Goal: Information Seeking & Learning: Learn about a topic

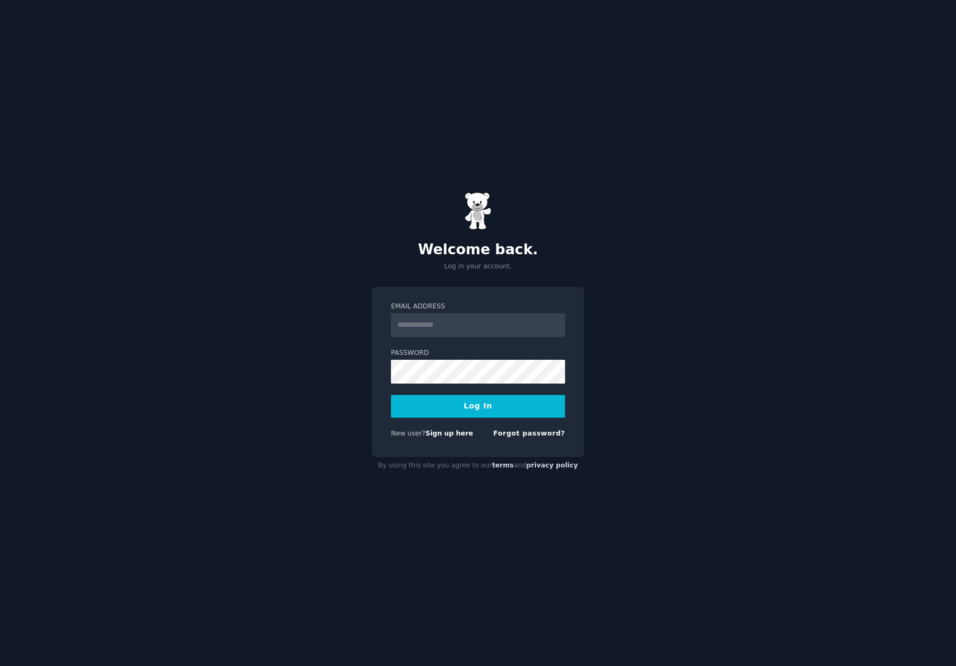
type input "**********"
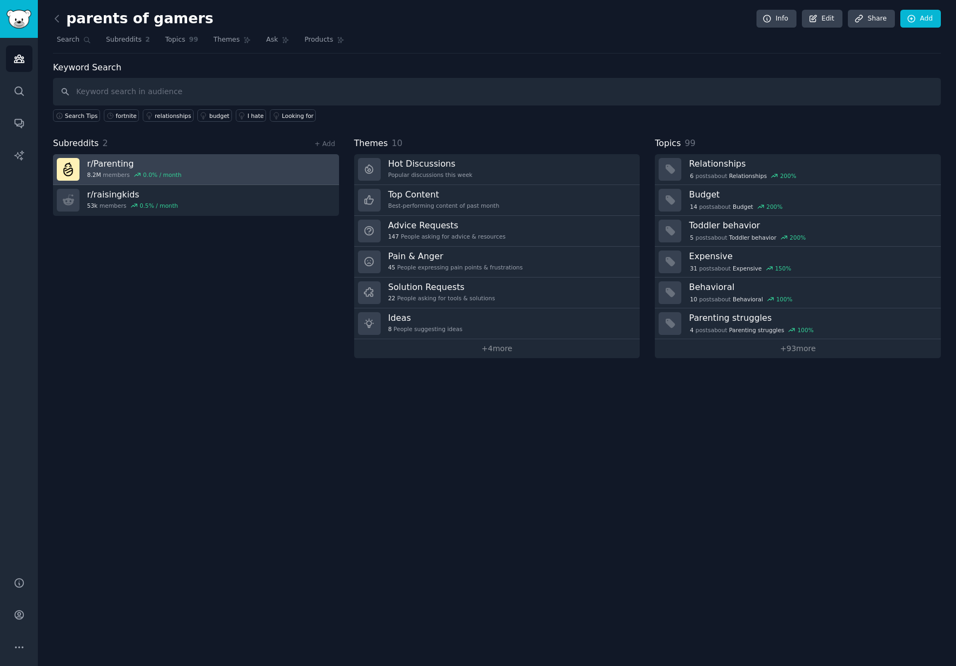
click at [115, 164] on h3 "r/ Parenting" at bounding box center [134, 163] width 95 height 11
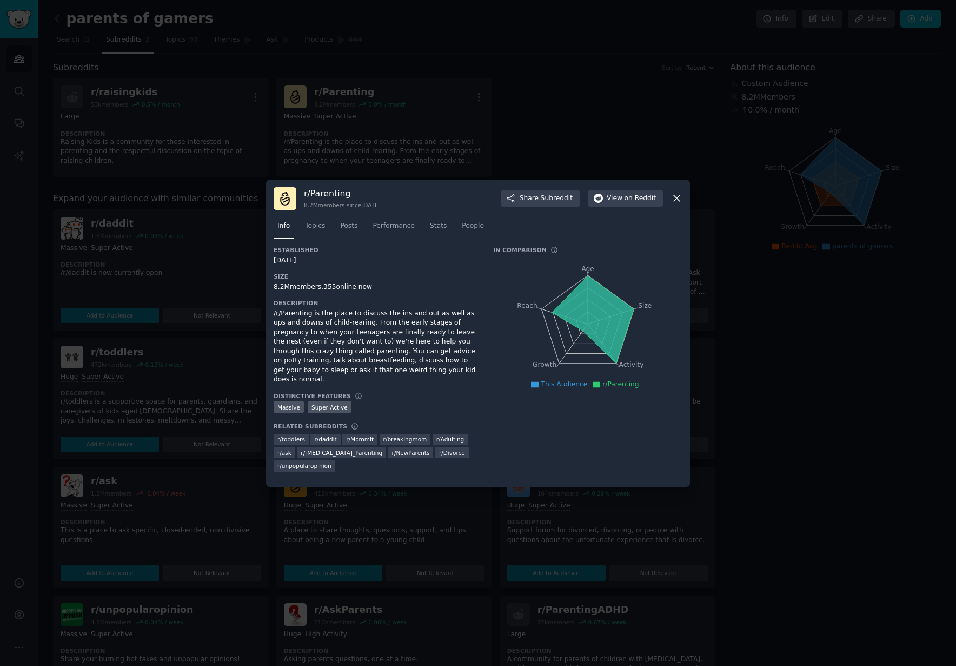
click at [685, 203] on div "r/ Parenting 8.2M members since [DATE] Share Subreddit View on Reddit Info Topi…" at bounding box center [478, 332] width 424 height 307
click at [683, 204] on div "r/ Parenting 8.2M members since [DATE] Share Subreddit View on Reddit Info Topi…" at bounding box center [478, 332] width 424 height 307
click at [674, 202] on icon at bounding box center [676, 197] width 11 height 11
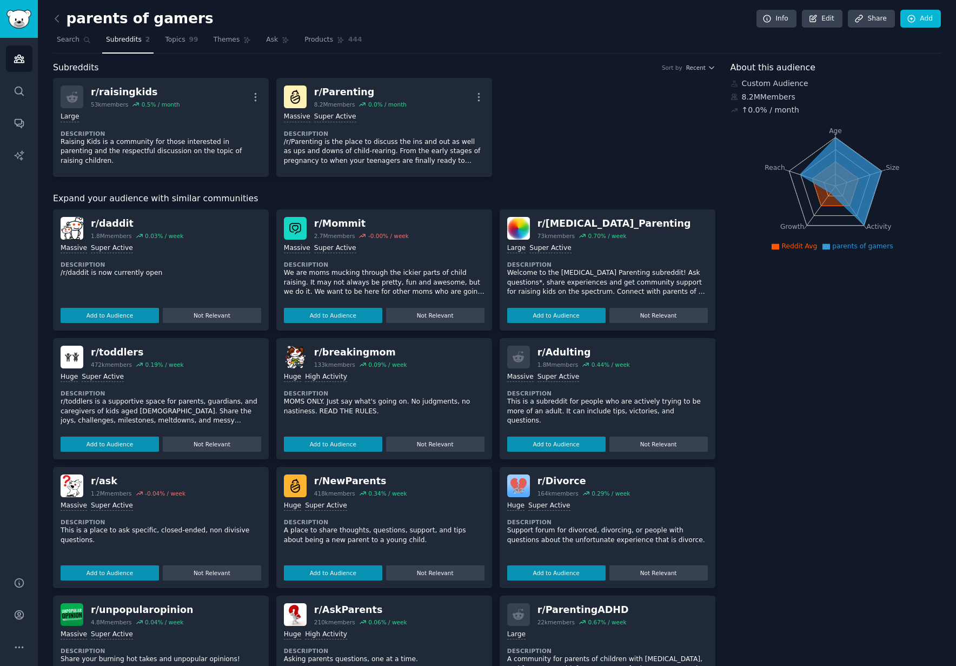
click at [629, 270] on p "Welcome to the [MEDICAL_DATA] Parenting subreddit! Ask questions*, share experi…" at bounding box center [607, 282] width 201 height 29
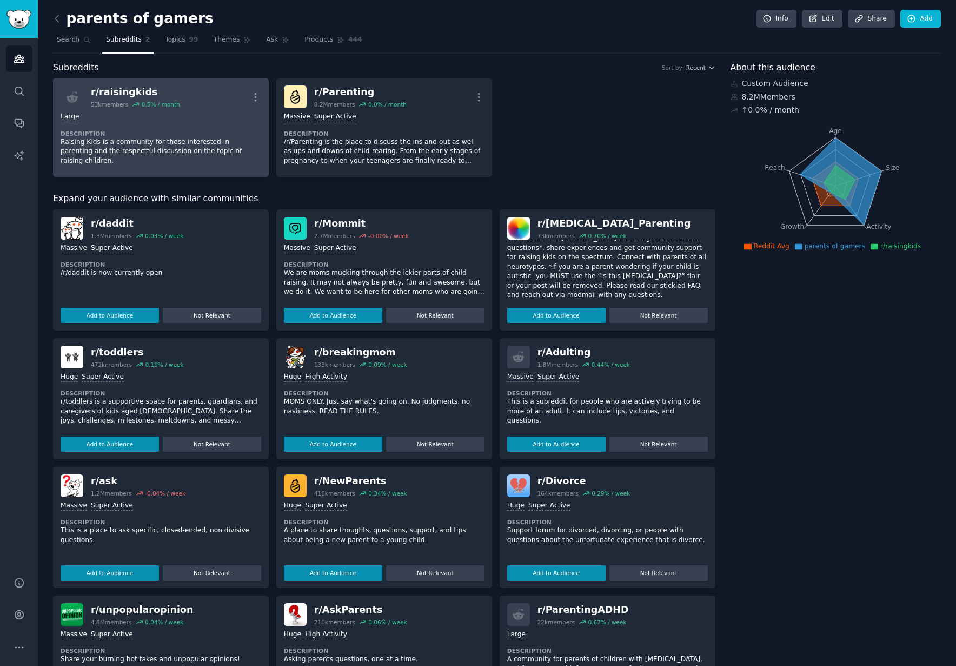
click at [143, 122] on div "Large" at bounding box center [161, 117] width 201 height 10
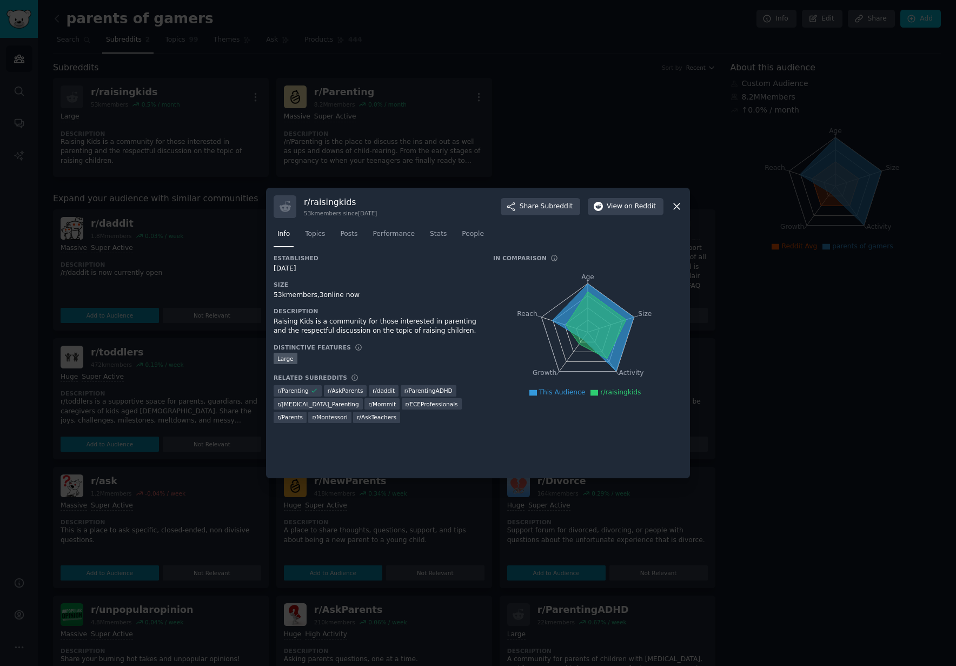
click at [680, 207] on icon at bounding box center [676, 206] width 11 height 11
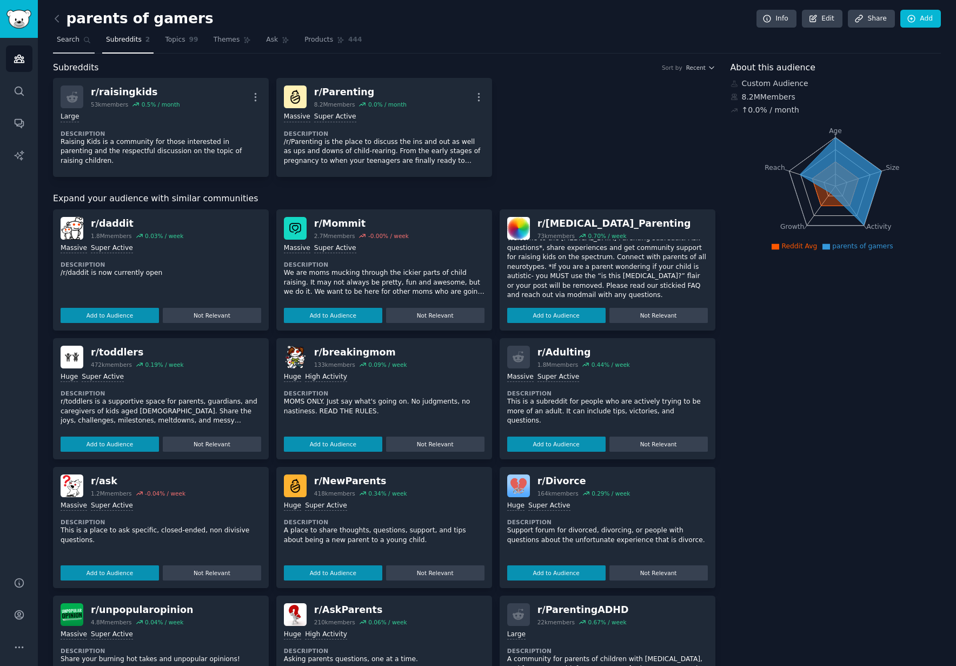
click at [78, 38] on span "Search" at bounding box center [68, 40] width 23 height 10
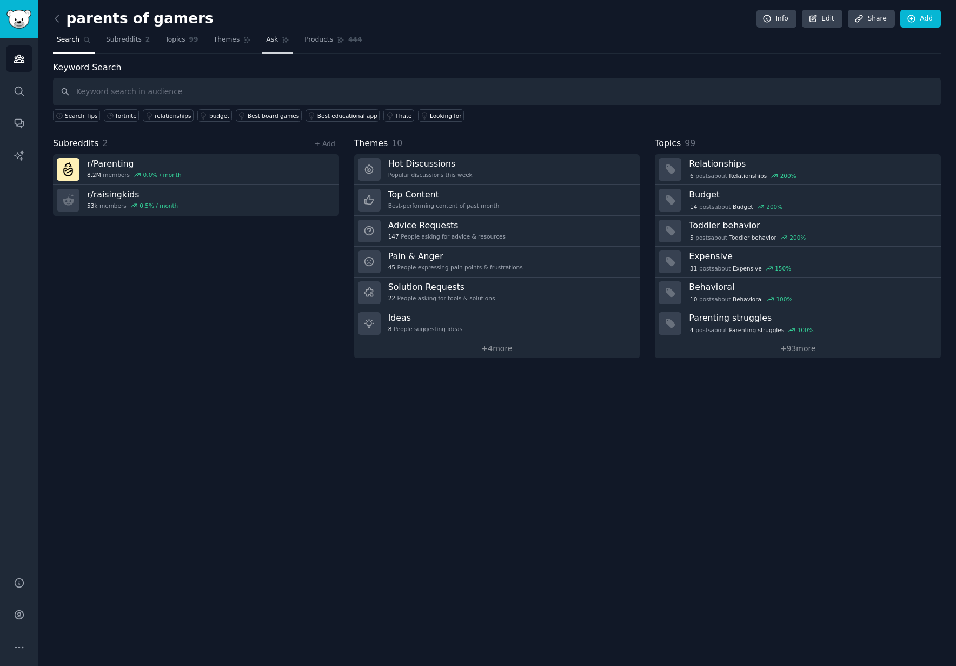
click at [262, 46] on link "Ask" at bounding box center [277, 42] width 31 height 22
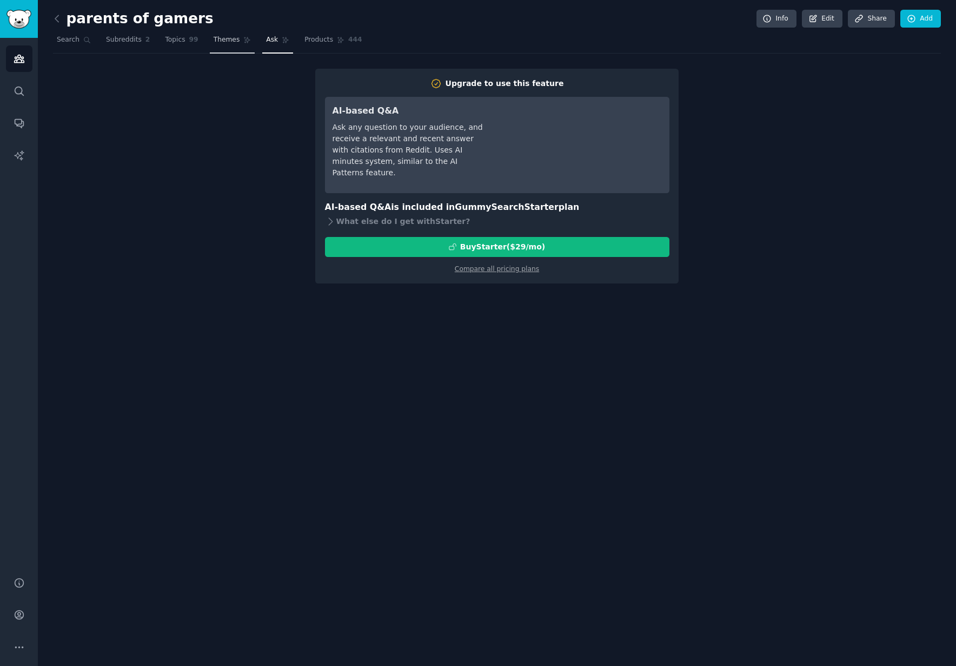
click at [223, 43] on span "Themes" at bounding box center [227, 40] width 26 height 10
